Goal: Share content: Share content

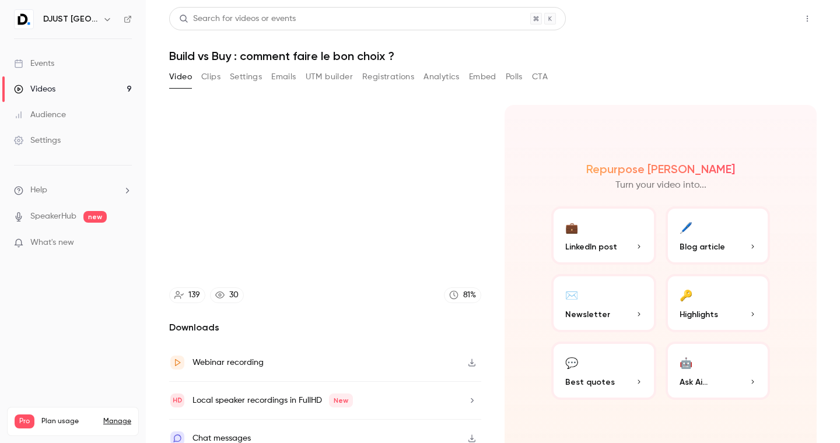
click at [771, 14] on button "Share" at bounding box center [765, 18] width 46 height 23
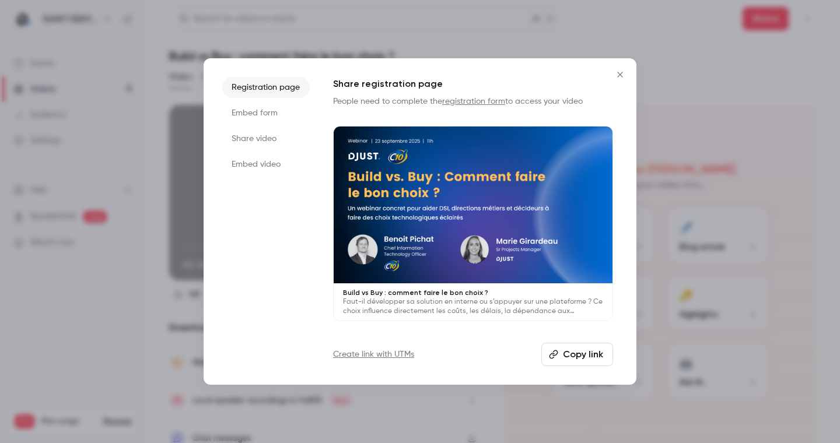
click at [574, 359] on button "Copy link" at bounding box center [577, 354] width 72 height 23
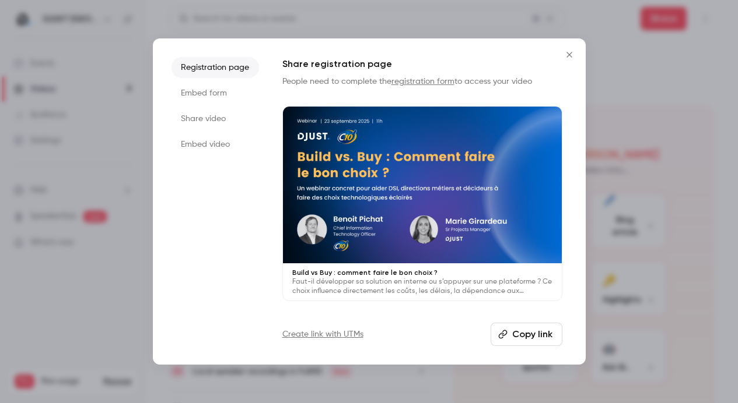
click at [570, 55] on icon "Close" at bounding box center [569, 54] width 14 height 9
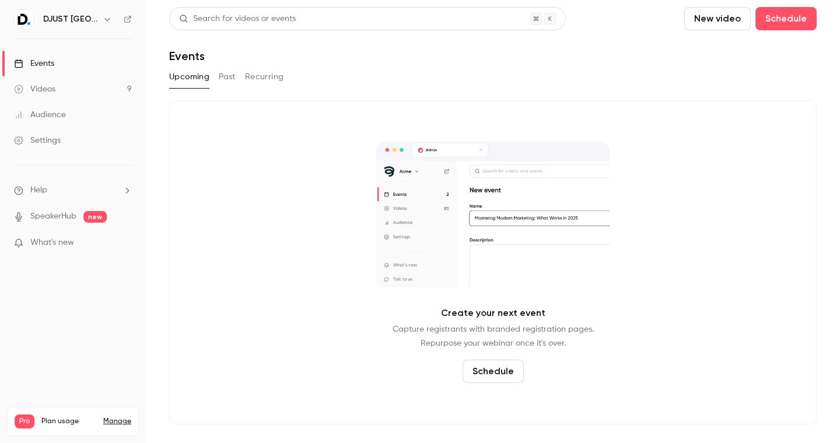
click at [65, 87] on link "Videos 9" at bounding box center [73, 89] width 146 height 26
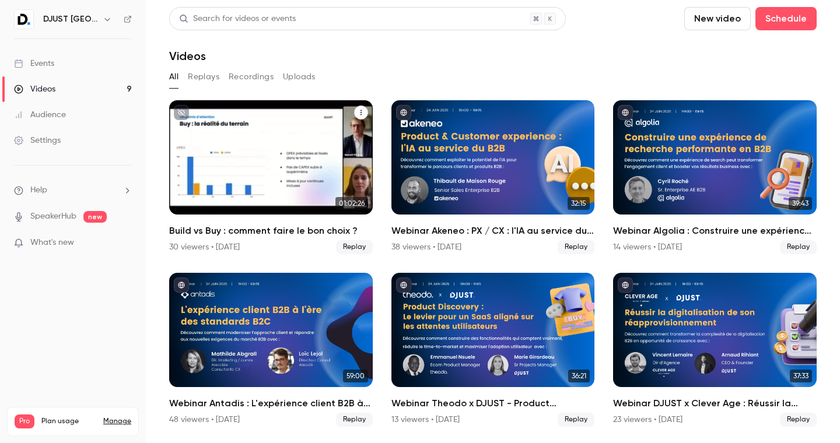
click at [282, 175] on div "Build vs Buy : comment faire le bon choix ?" at bounding box center [270, 157] width 203 height 114
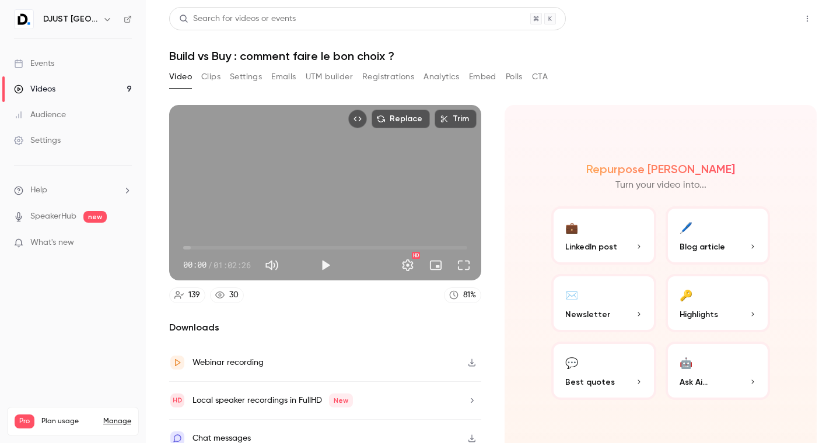
click at [755, 15] on button "Share" at bounding box center [765, 18] width 46 height 23
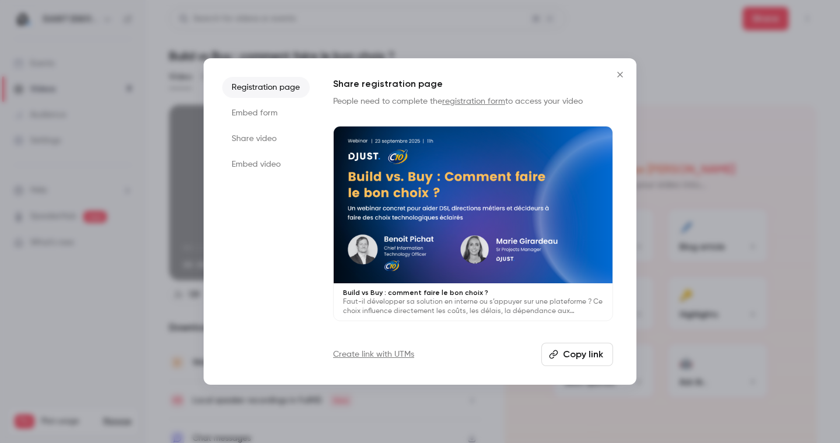
click at [571, 354] on button "Copy link" at bounding box center [577, 354] width 72 height 23
click at [619, 73] on icon "Close" at bounding box center [619, 74] width 5 height 5
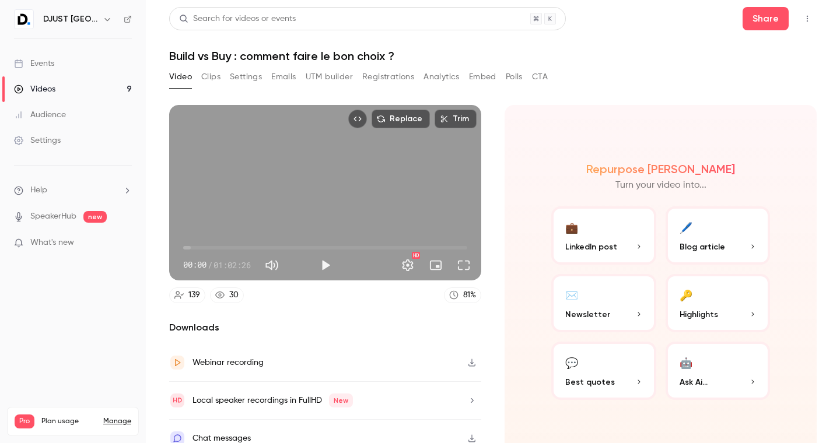
click at [213, 72] on button "Clips" at bounding box center [210, 77] width 19 height 19
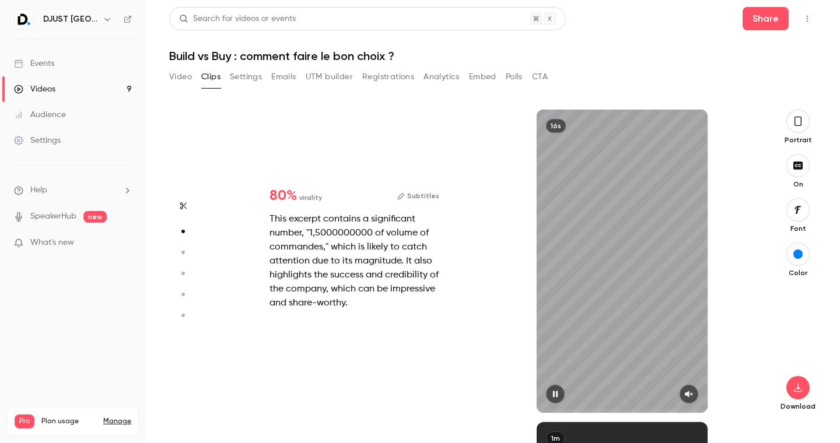
scroll to position [313, 0]
type input "*"
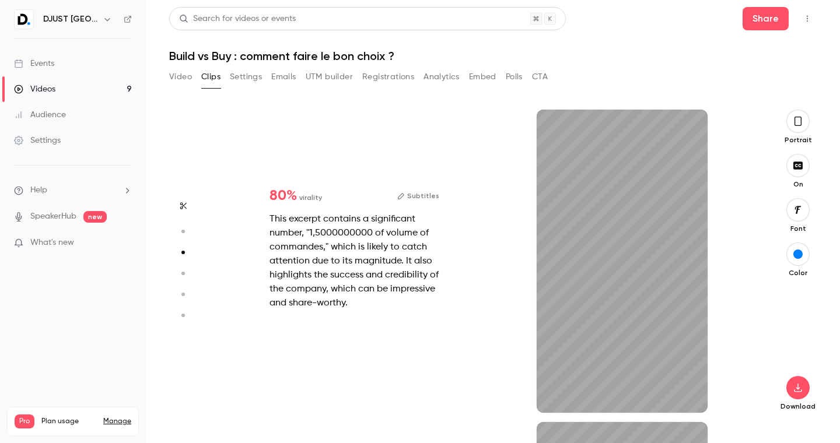
type input "*"
click at [317, 279] on div "This excerpt contains a significant number, "1,5000000000 of volume of commande…" at bounding box center [354, 261] width 170 height 98
click at [359, 275] on div "This excerpt contains a significant number, "1,5000000000 of volume of commande…" at bounding box center [354, 261] width 170 height 98
click at [422, 195] on button "Subtitles" at bounding box center [418, 196] width 42 height 14
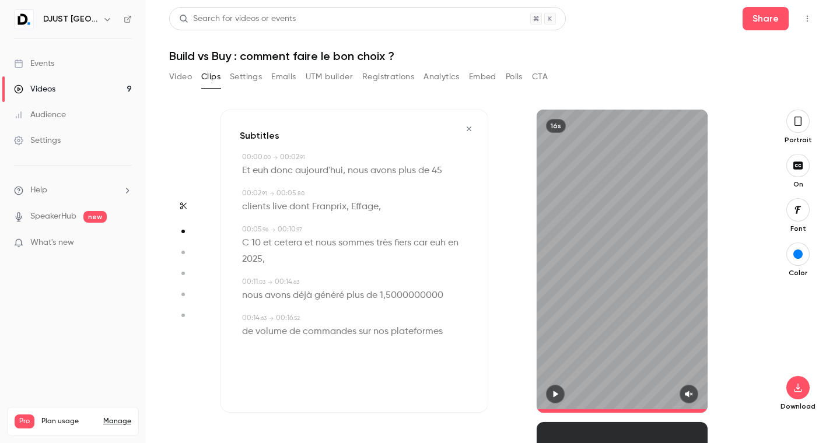
click at [254, 160] on span "00:00" at bounding box center [252, 157] width 20 height 7
type input "*"
click at [255, 173] on span "euh" at bounding box center [260, 171] width 16 height 16
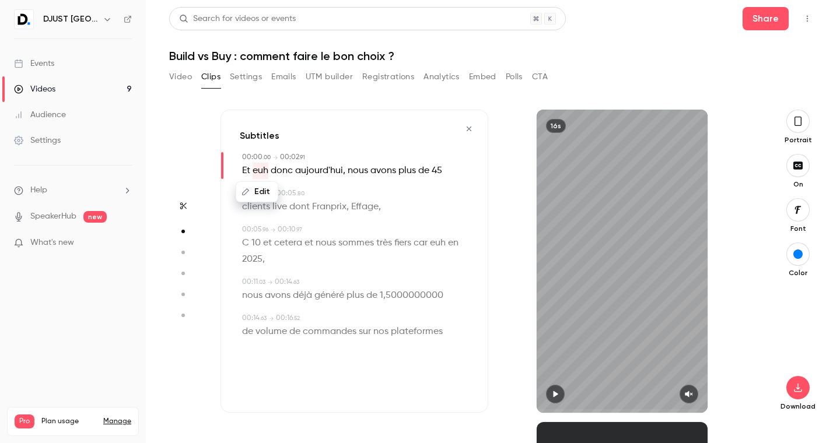
click at [262, 170] on span "euh" at bounding box center [260, 171] width 16 height 16
click at [256, 195] on button "Edit" at bounding box center [257, 191] width 40 height 19
drag, startPoint x: 332, startPoint y: 193, endPoint x: 287, endPoint y: 175, distance: 48.2
click at [332, 193] on button "Replace" at bounding box center [357, 195] width 52 height 23
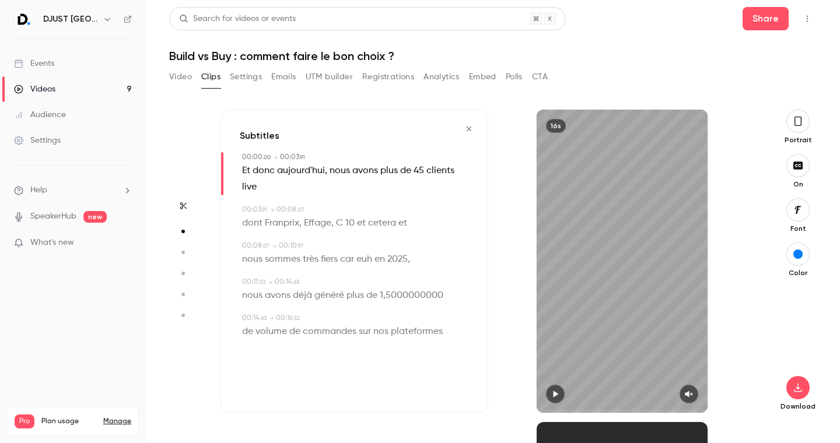
click at [803, 119] on button "button" at bounding box center [797, 121] width 23 height 23
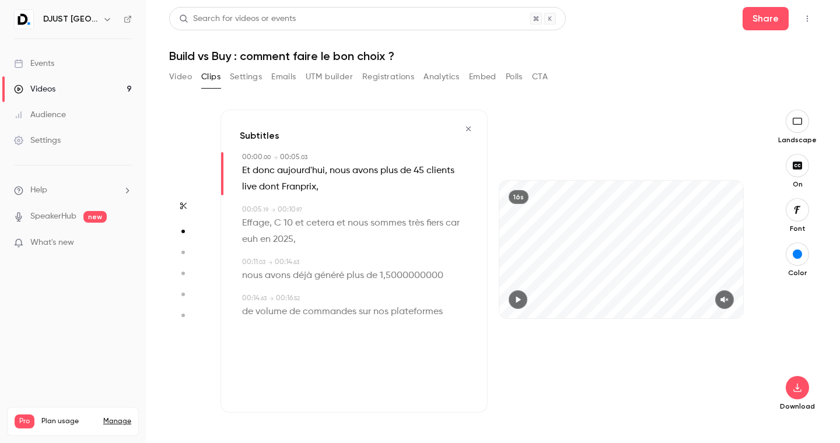
click at [795, 122] on icon "button" at bounding box center [797, 121] width 13 height 9
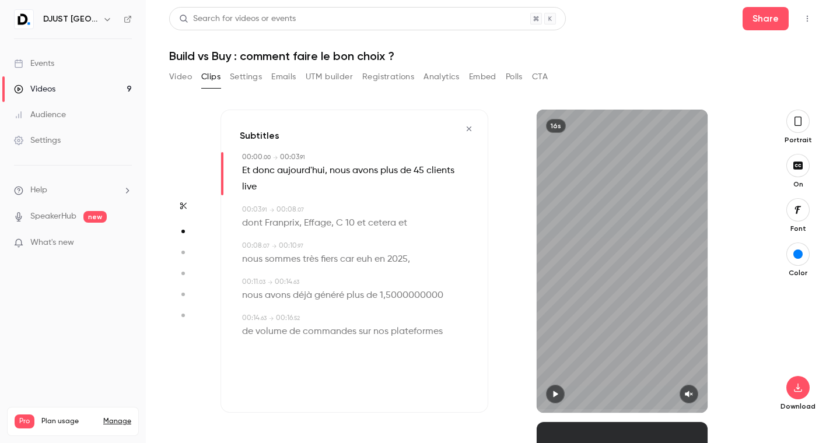
click at [795, 122] on icon "button" at bounding box center [797, 121] width 9 height 13
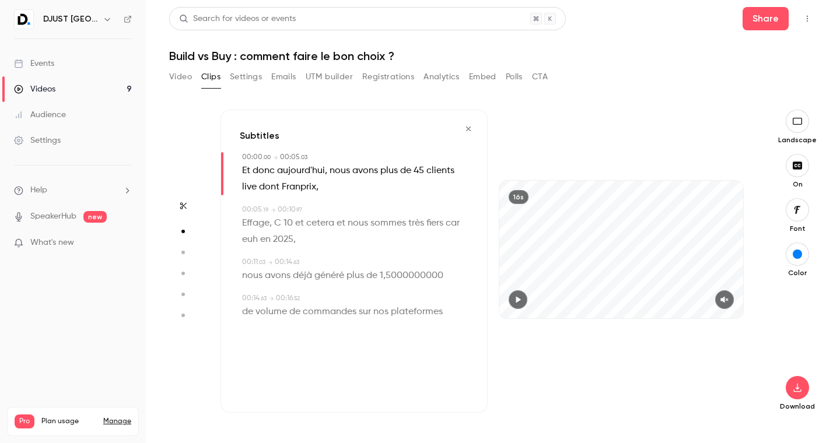
click at [795, 122] on icon "button" at bounding box center [797, 121] width 13 height 9
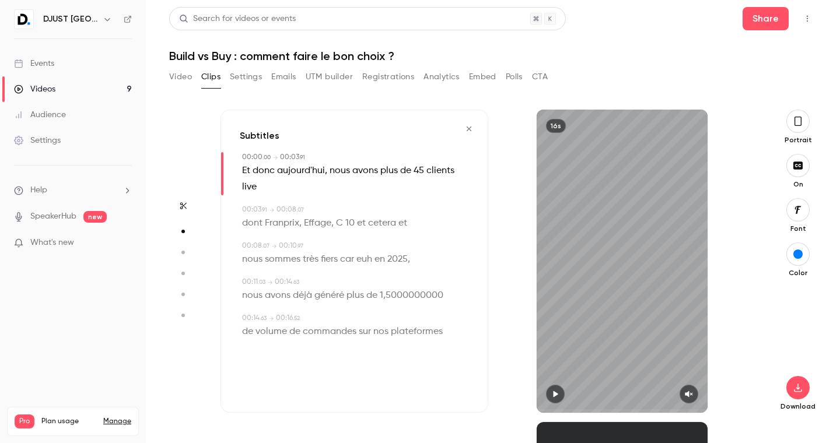
click at [795, 122] on icon "button" at bounding box center [797, 121] width 9 height 13
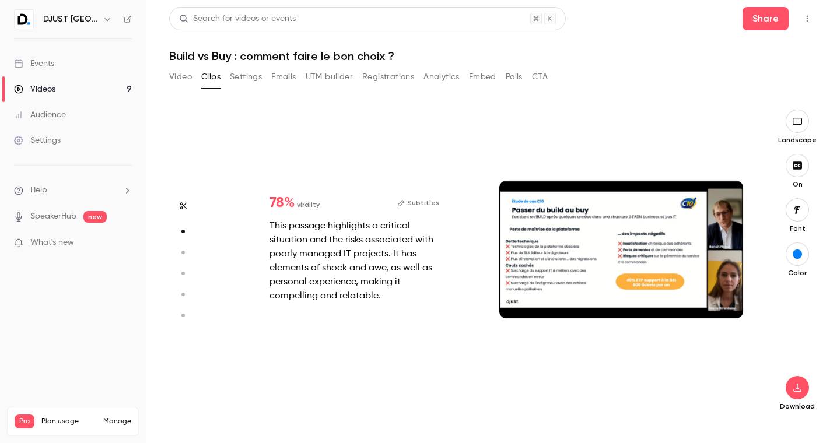
type input "*"
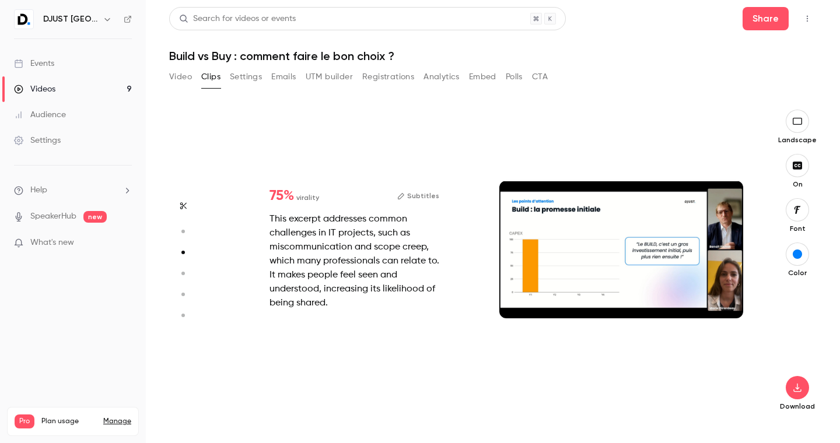
type input "*"
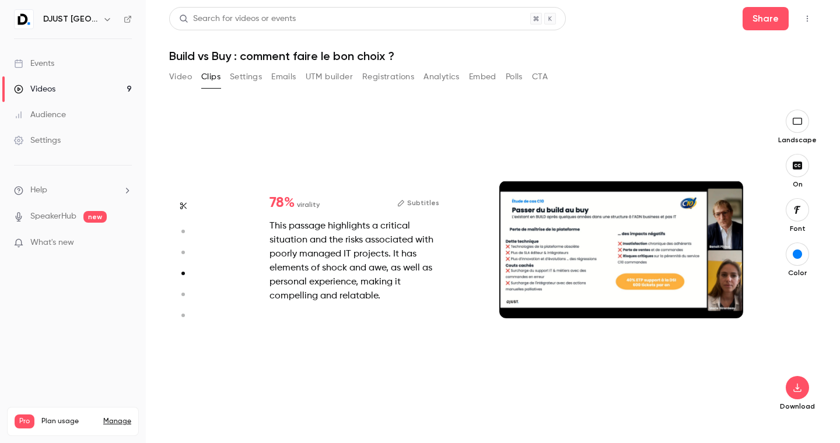
type input "*"
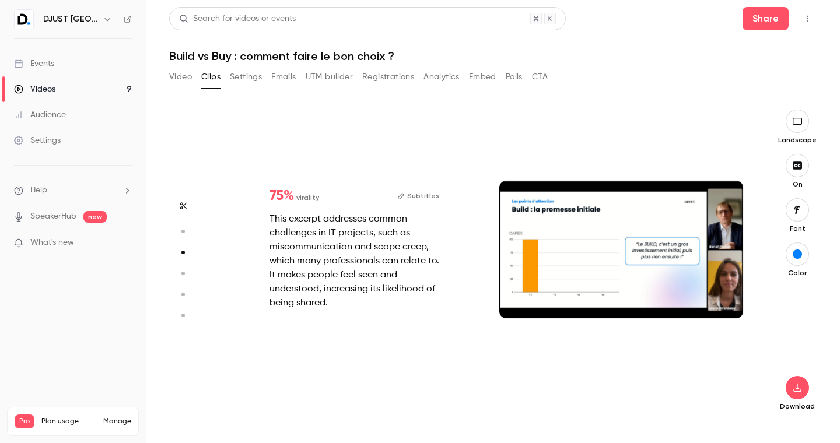
type input "*"
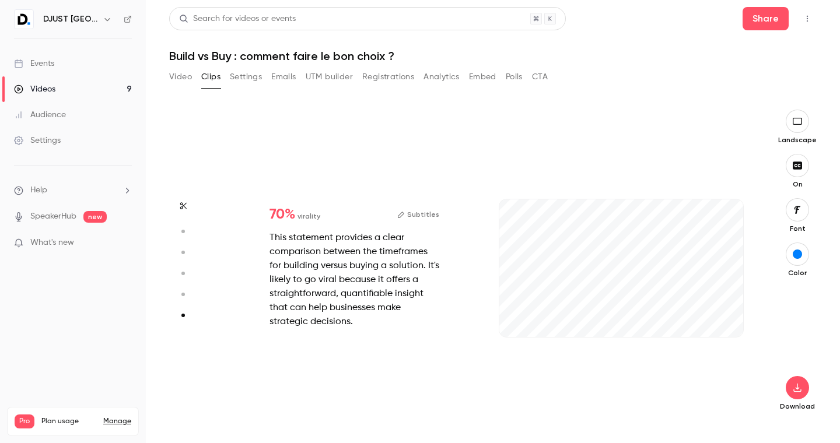
scroll to position [1544, 0]
click at [724, 312] on button "button" at bounding box center [724, 318] width 19 height 19
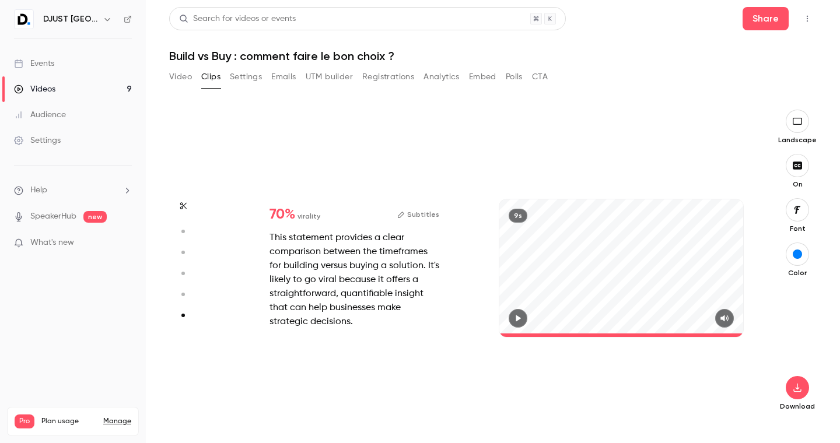
click at [522, 317] on icon "button" at bounding box center [517, 318] width 9 height 8
click at [518, 316] on icon "button" at bounding box center [517, 318] width 9 height 8
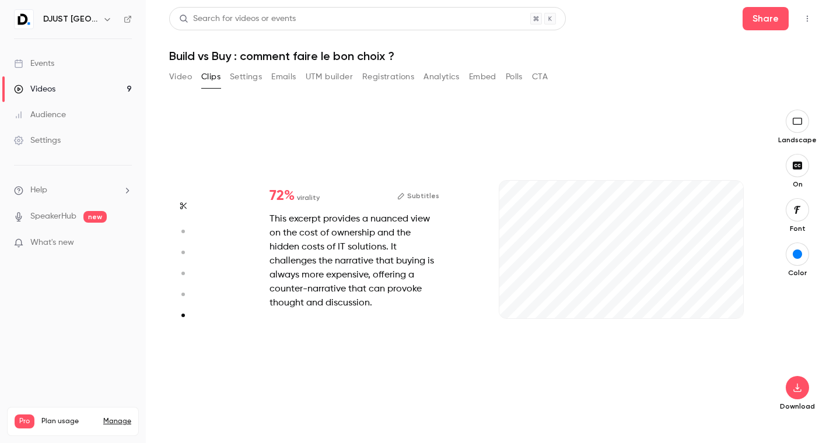
type input "*"
click at [725, 297] on icon "button" at bounding box center [724, 299] width 8 height 6
drag, startPoint x: 518, startPoint y: 314, endPoint x: 474, endPoint y: 313, distance: 43.7
click at [474, 313] on div "72 % virality Subtitles This excerpt provides a nuanced view on the cost of own…" at bounding box center [487, 261] width 534 height 303
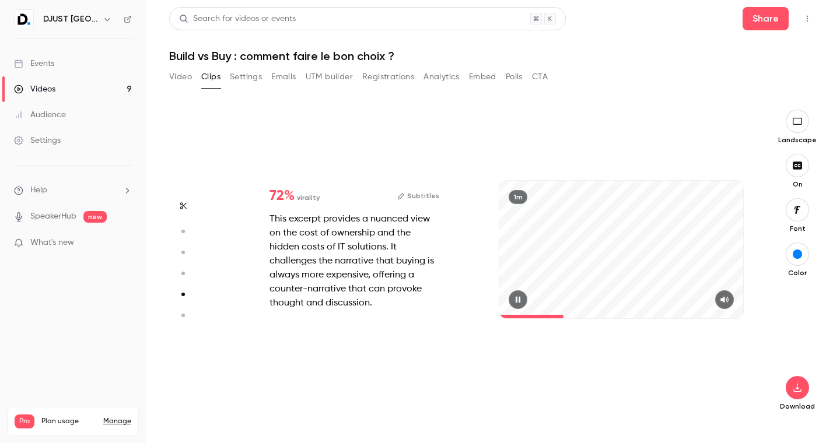
click at [577, 231] on div "1m" at bounding box center [621, 249] width 244 height 137
click at [584, 237] on div "1m" at bounding box center [621, 249] width 244 height 137
click at [603, 236] on div "1m" at bounding box center [621, 249] width 244 height 137
click at [578, 244] on div "1m" at bounding box center [621, 249] width 244 height 137
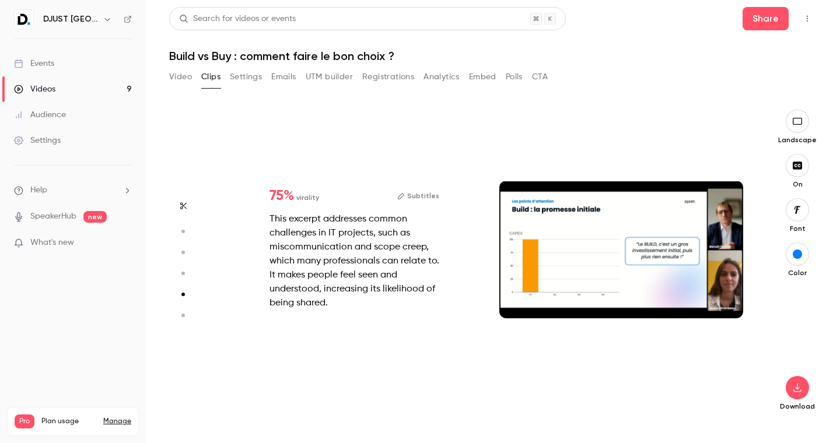
type input "*"
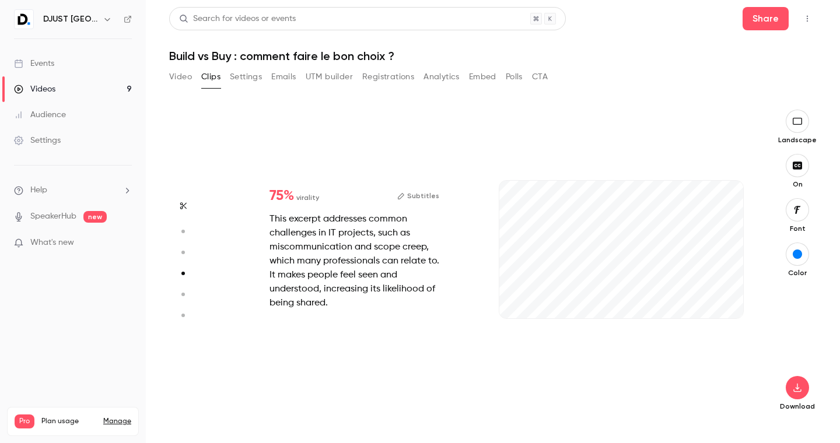
click at [182, 207] on icon "button" at bounding box center [182, 206] width 9 height 8
type input "*"
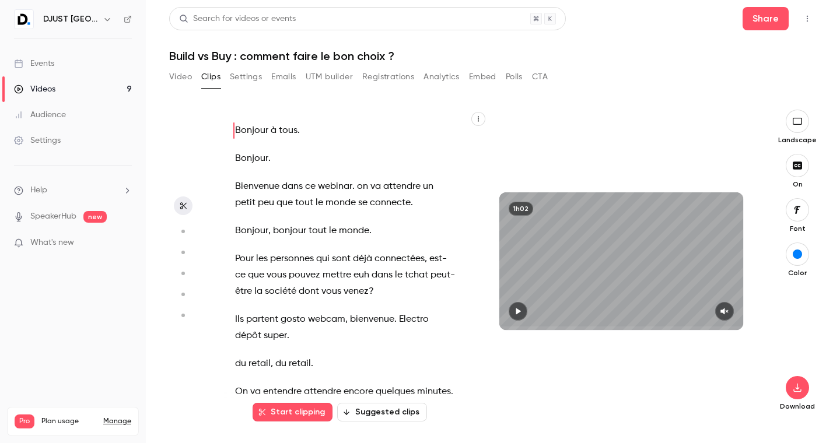
scroll to position [0, 0]
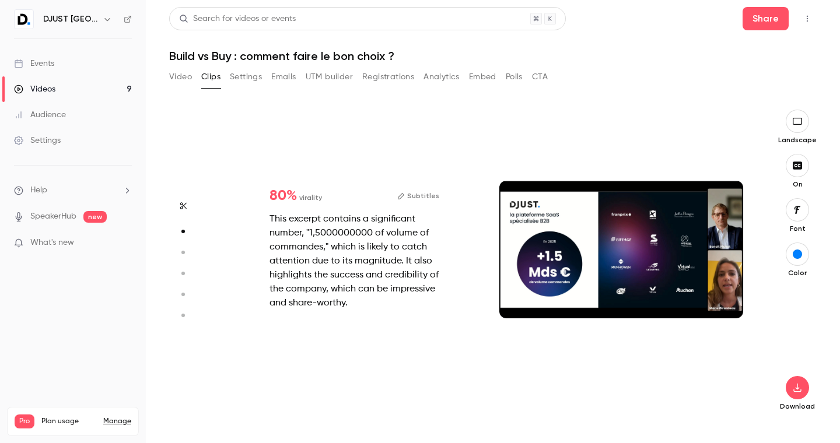
type input "*"
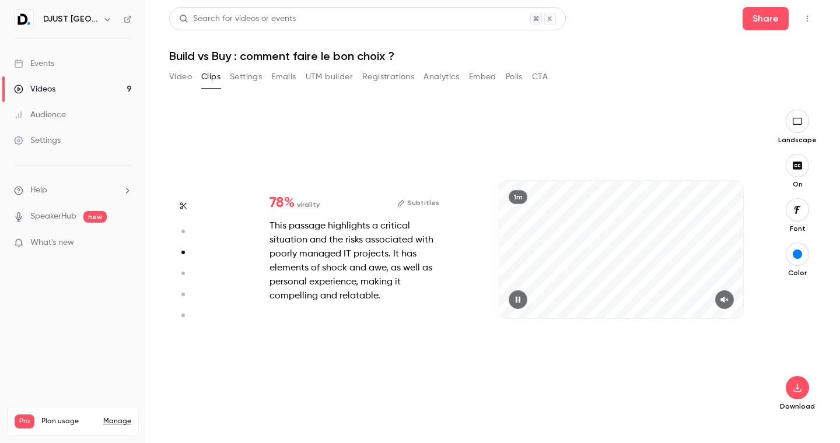
scroll to position [625, 0]
click at [727, 299] on icon "button" at bounding box center [724, 299] width 8 height 6
click at [592, 250] on div "1m" at bounding box center [621, 249] width 244 height 137
type input "*"
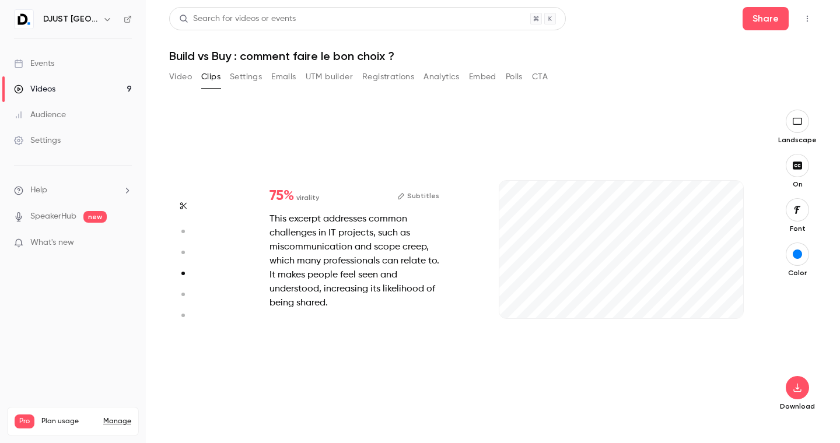
scroll to position [938, 0]
click at [724, 298] on icon "button" at bounding box center [724, 299] width 8 height 6
click at [575, 258] on div "1m" at bounding box center [621, 249] width 244 height 137
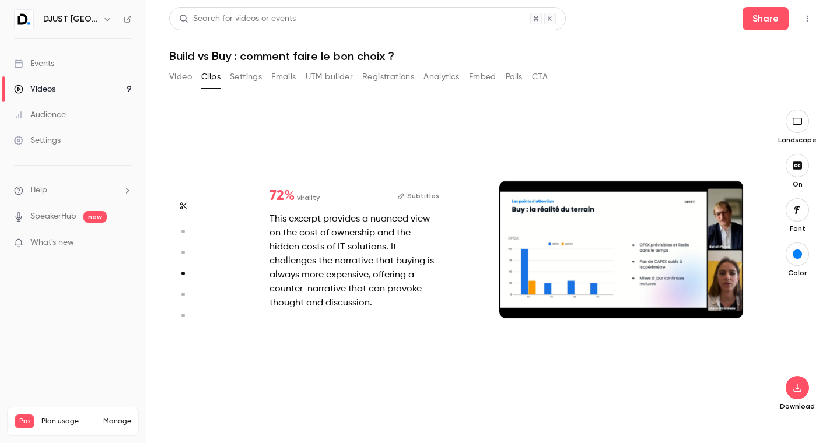
type input "*"
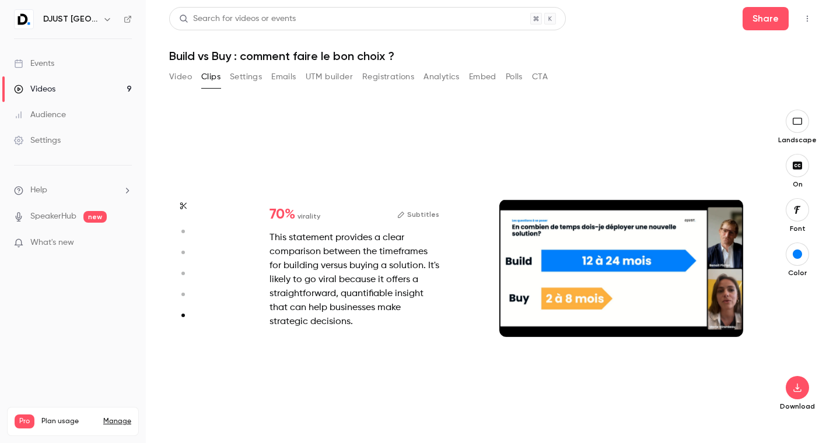
scroll to position [1544, 0]
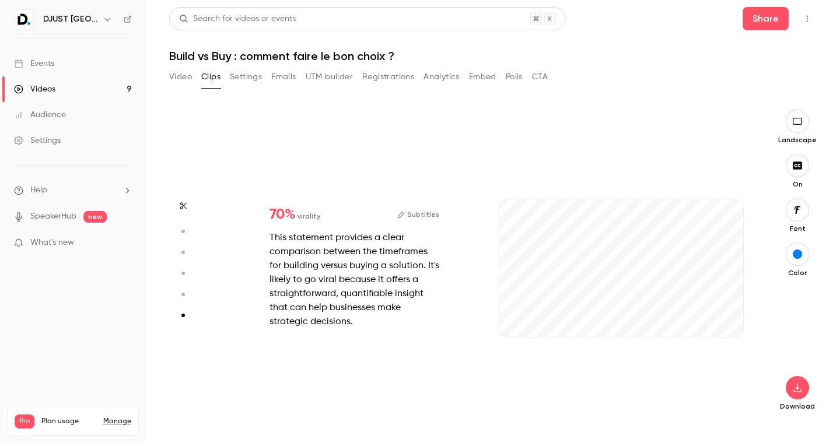
type input "*"
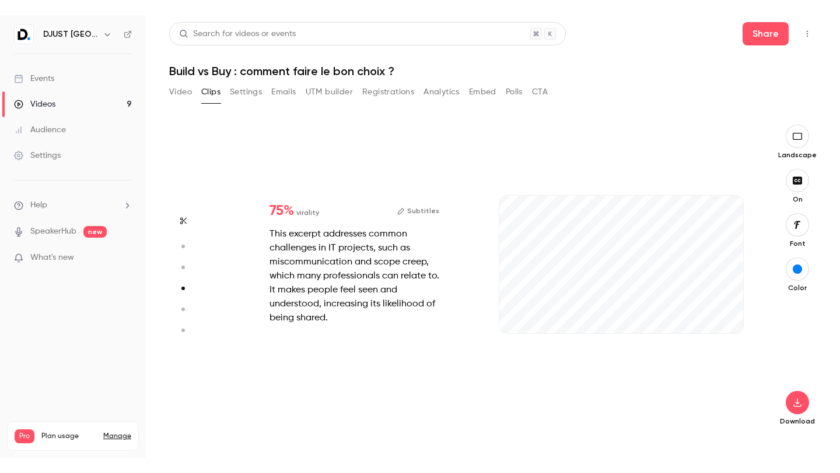
scroll to position [938, 0]
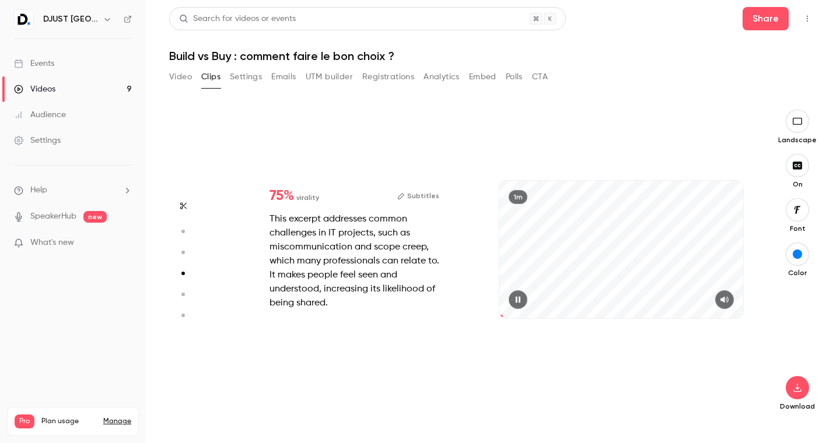
click at [636, 280] on div "1m" at bounding box center [621, 249] width 244 height 137
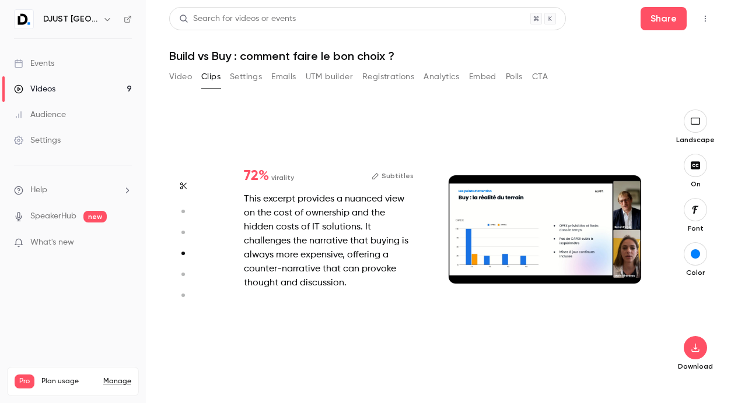
scroll to position [819, 0]
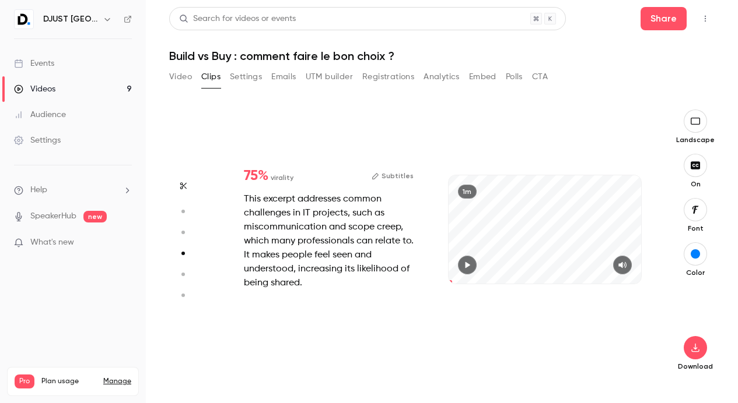
type input "***"
click at [87, 84] on link "Videos 9" at bounding box center [73, 89] width 146 height 26
